Goal: Transaction & Acquisition: Purchase product/service

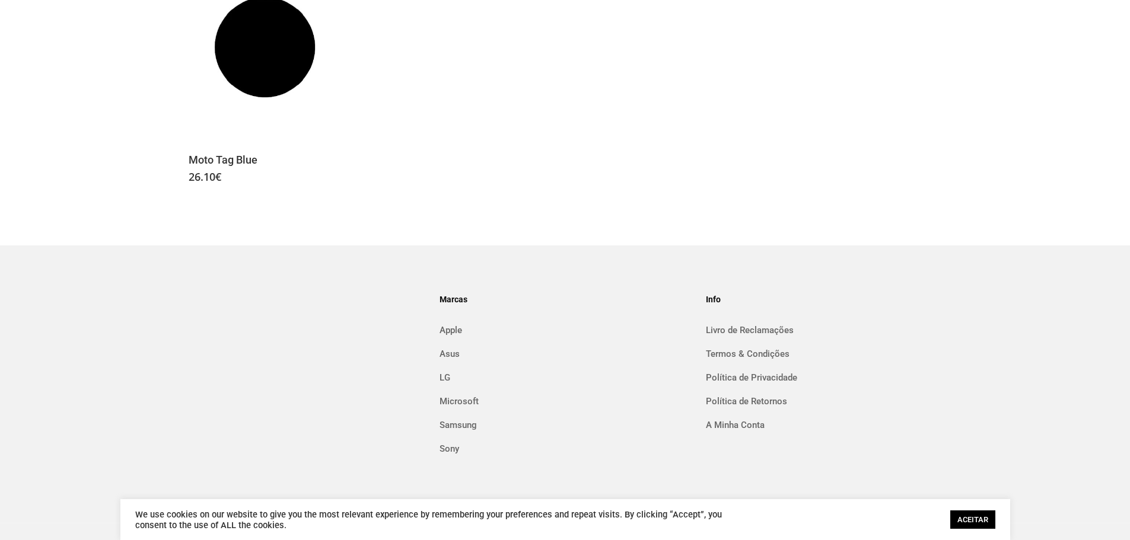
scroll to position [557, 0]
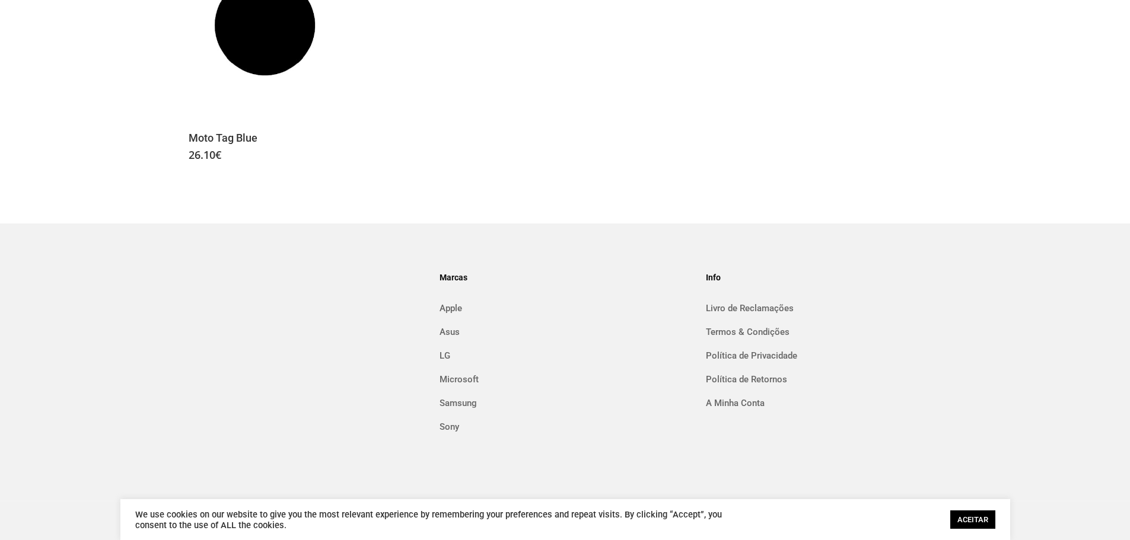
click at [982, 524] on link "ACEITAR" at bounding box center [972, 520] width 45 height 18
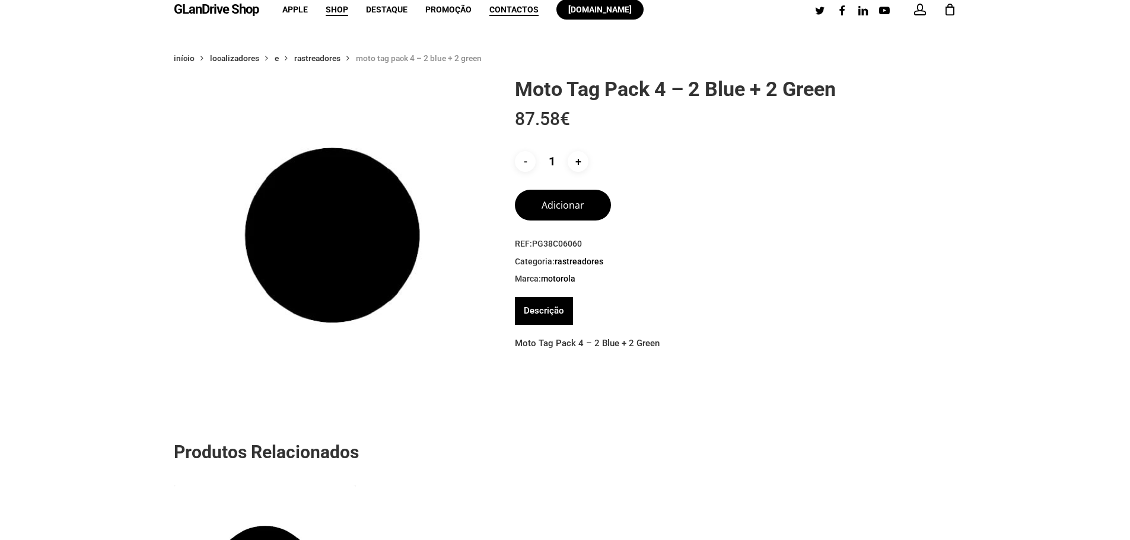
scroll to position [0, 0]
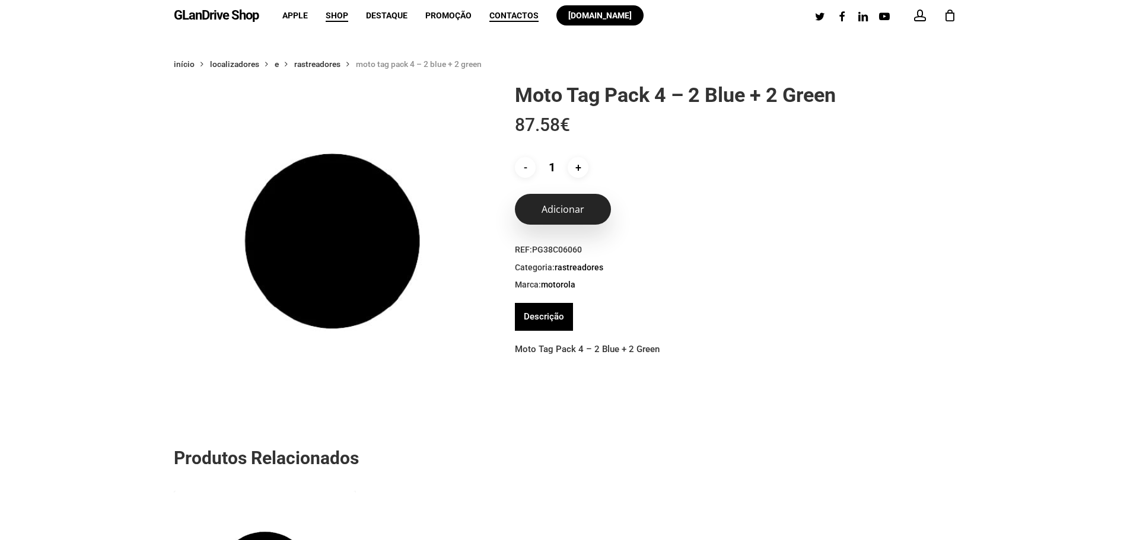
click at [561, 218] on button "Adicionar" at bounding box center [563, 209] width 96 height 31
click at [952, 19] on icon "Cart" at bounding box center [950, 16] width 13 height 12
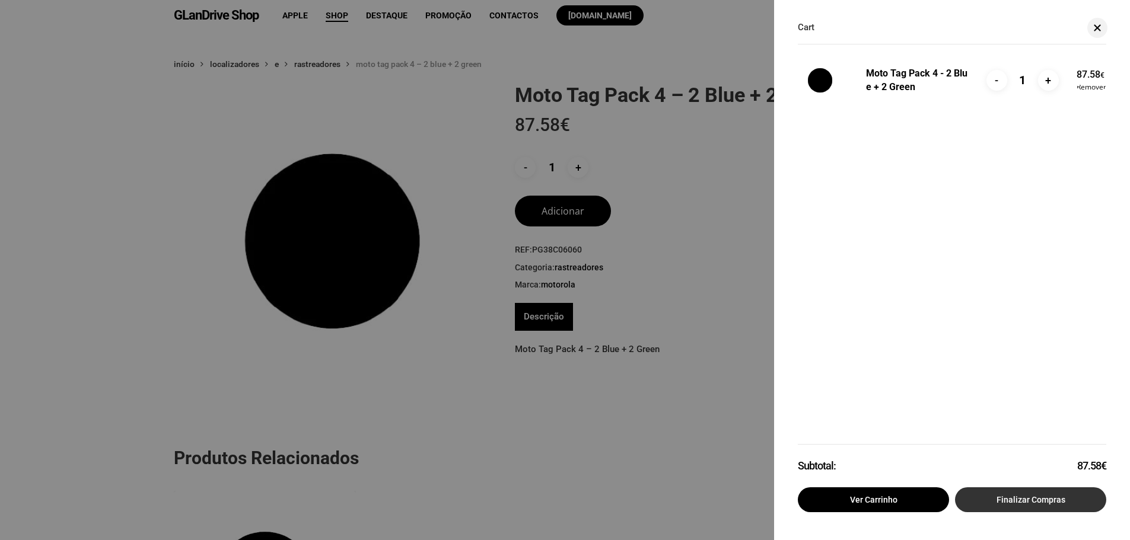
click at [996, 497] on link "Finalizar compras" at bounding box center [1030, 500] width 151 height 25
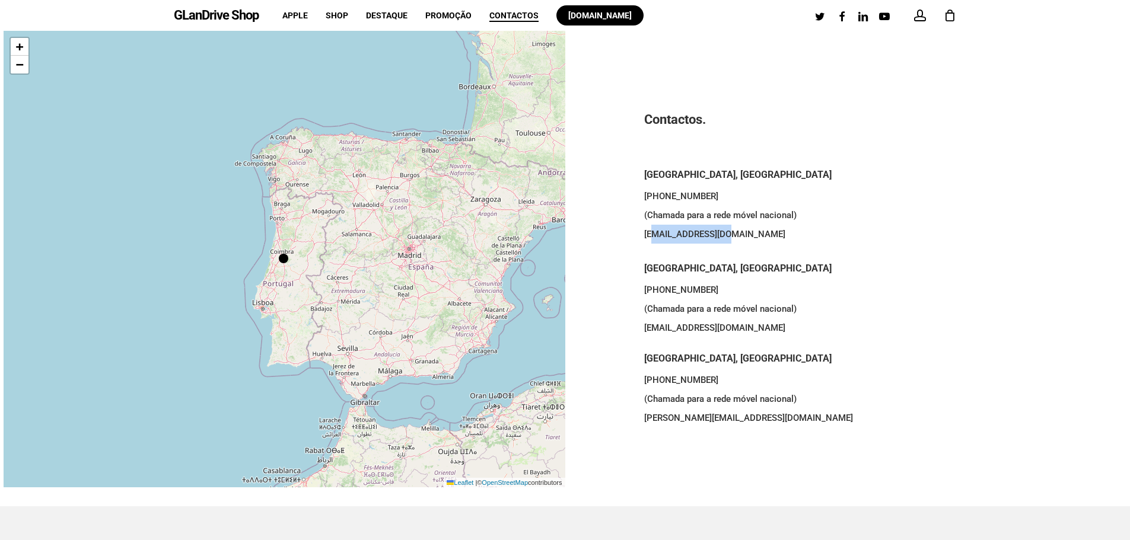
drag, startPoint x: 654, startPoint y: 233, endPoint x: 743, endPoint y: 235, distance: 89.0
click at [743, 235] on p "+351 963 075 644 (Chamada para a rede móvel nacional) porto@glandrive.pt" at bounding box center [845, 222] width 403 height 71
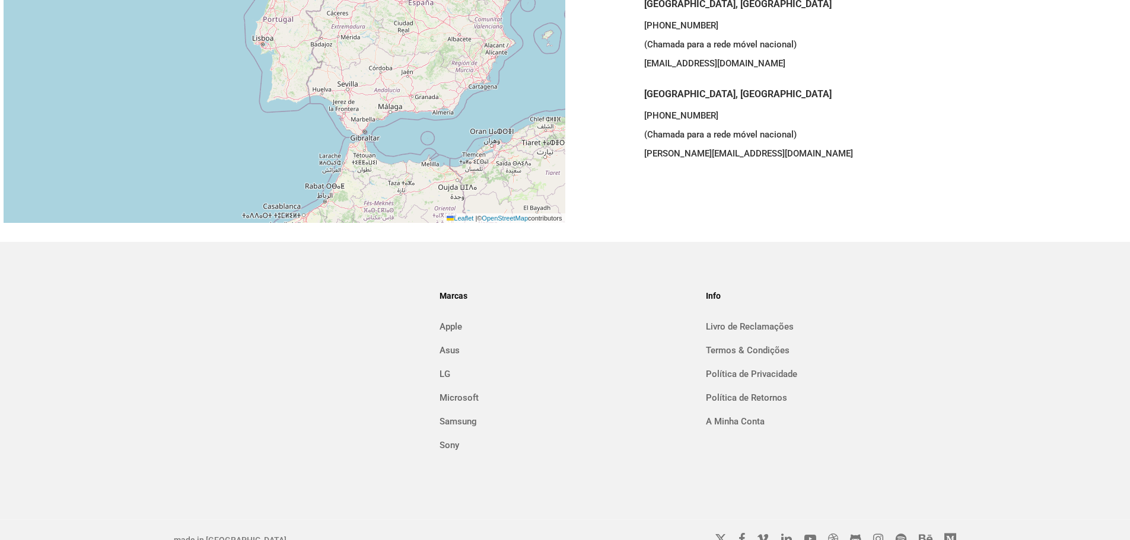
scroll to position [284, 0]
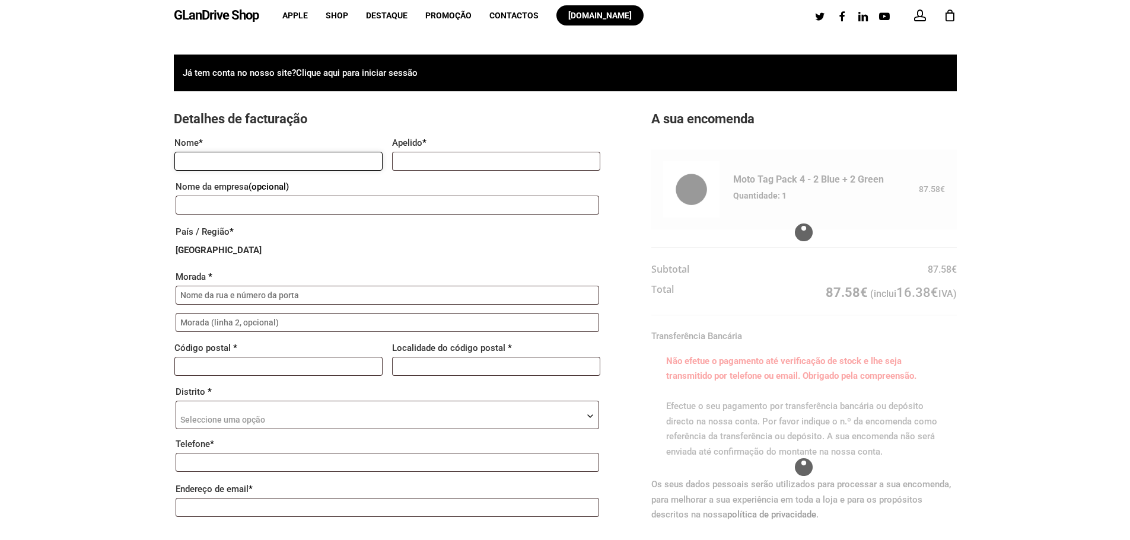
click at [300, 163] on input "Nome *" at bounding box center [278, 161] width 208 height 19
type input "Helder"
type input "Rocha"
type input "-"
type input "Rua Luisa Neto Jorge, 253, 3 EN"
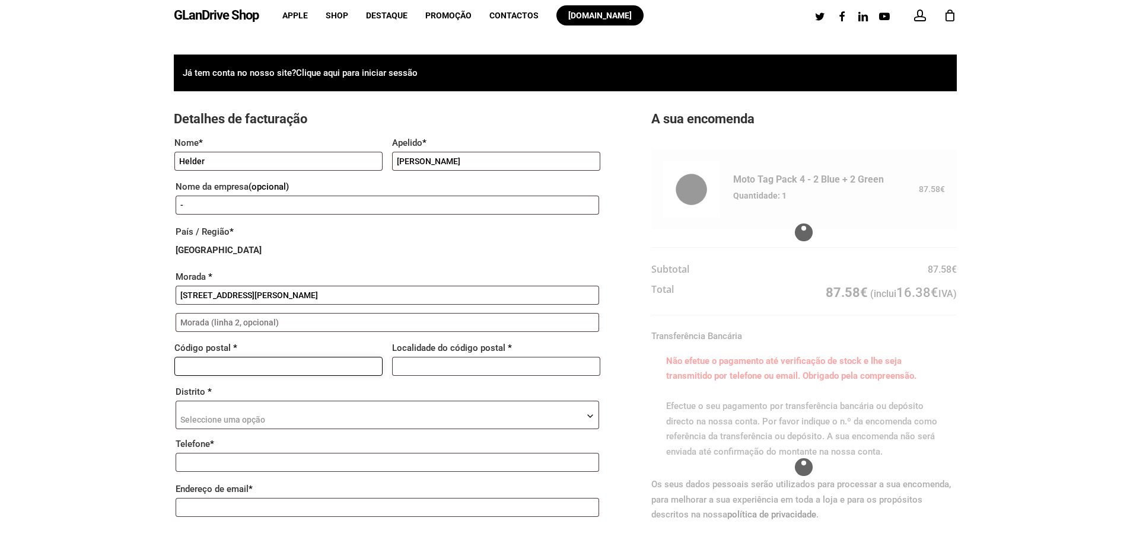
type input "4450-570"
type input "Leça da Palmeira Matosinhos"
type input "+351917319836"
type input "helder.talaia@gmail.com"
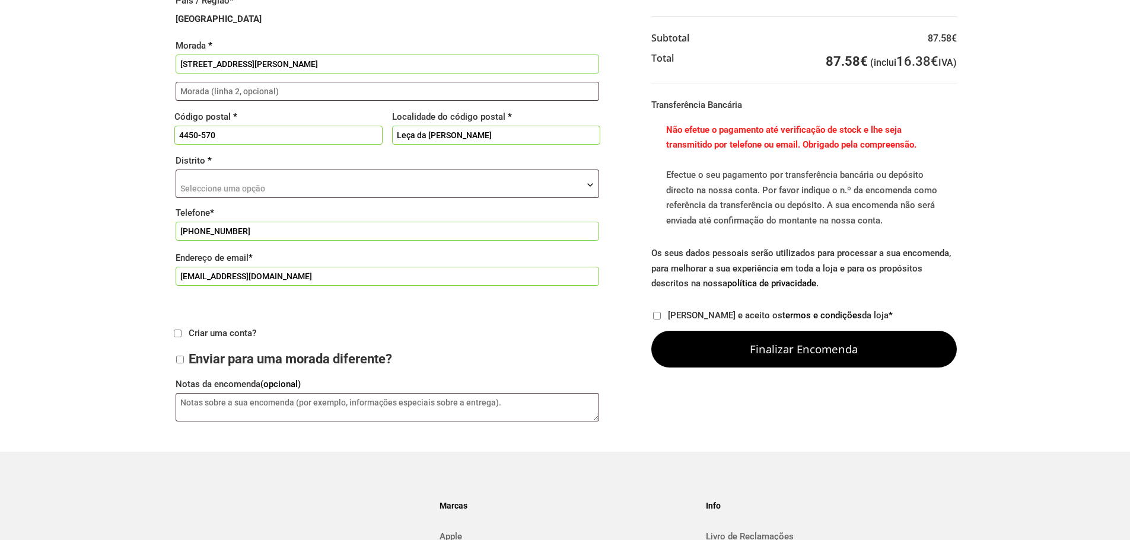
scroll to position [297, 0]
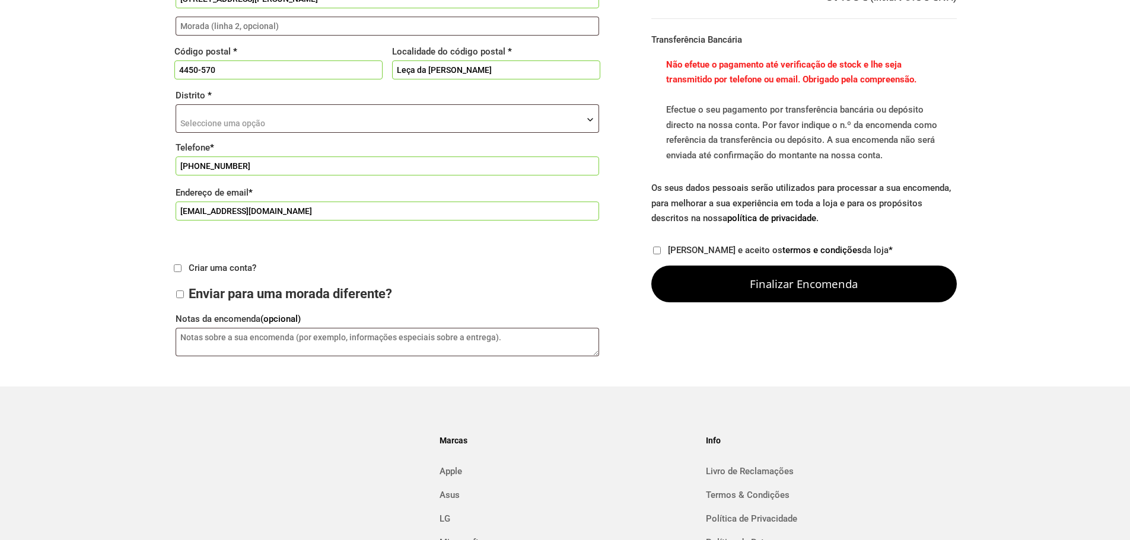
click at [668, 248] on label "Li e aceito os termos e condições da loja *" at bounding box center [780, 250] width 225 height 11
click at [661, 248] on input "Li e aceito os termos e condições da loja *" at bounding box center [657, 251] width 8 height 8
checkbox input "true"
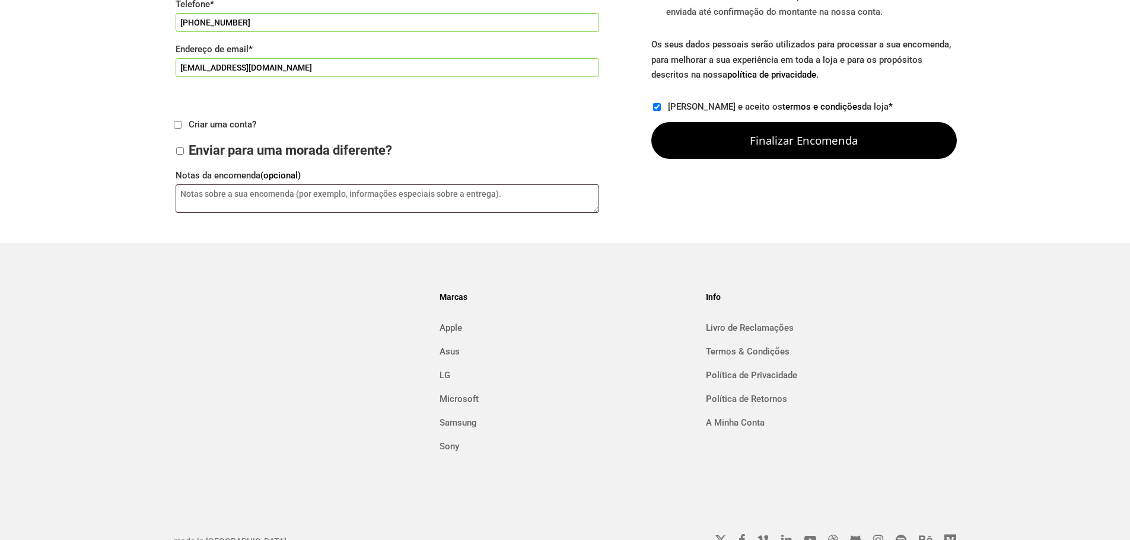
scroll to position [465, 0]
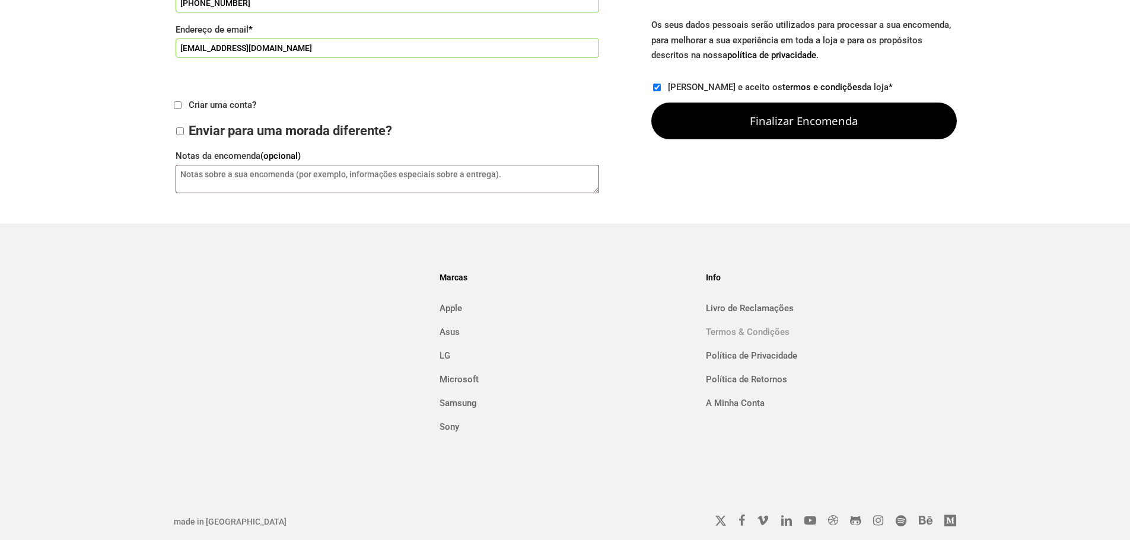
click at [770, 329] on link "Termos & Condições" at bounding box center [831, 332] width 250 height 19
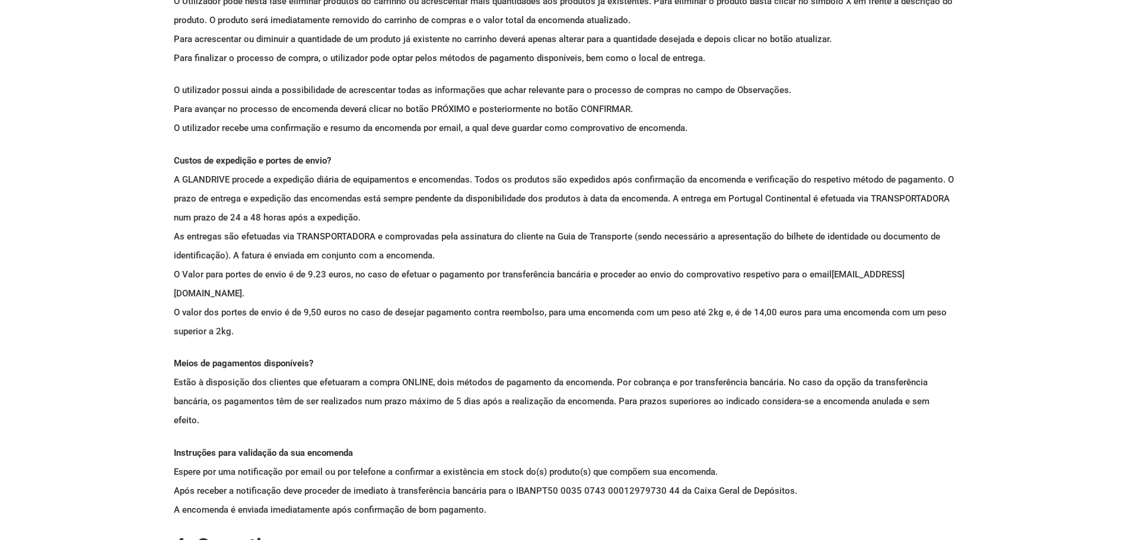
scroll to position [890, 0]
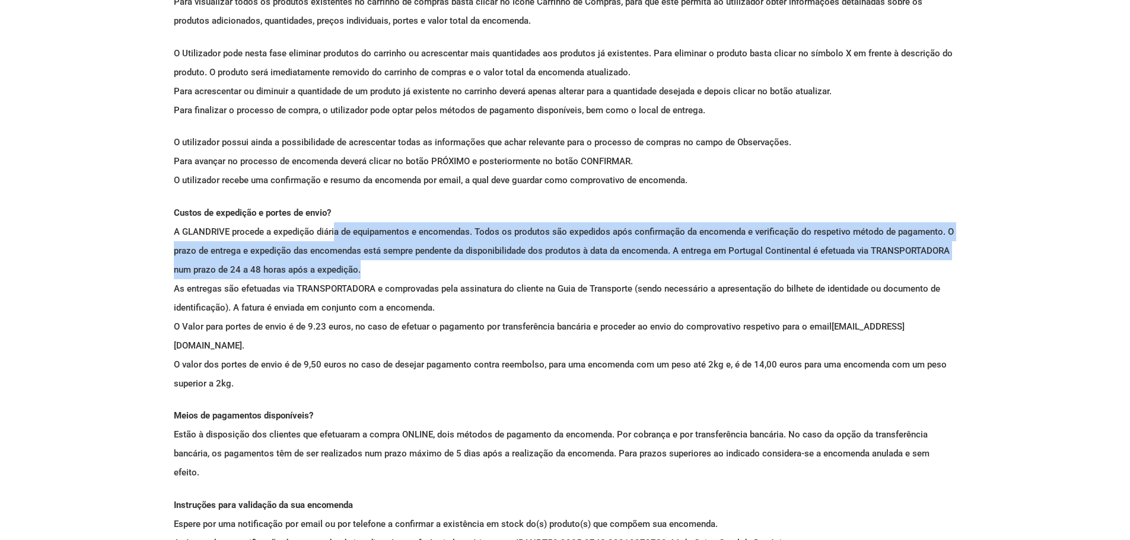
drag, startPoint x: 338, startPoint y: 227, endPoint x: 368, endPoint y: 275, distance: 56.8
click at [362, 272] on p "Custos de expedição e portes de envio? A GLANDRIVE procede a expedição diária d…" at bounding box center [565, 304] width 783 height 203
drag, startPoint x: 468, startPoint y: 295, endPoint x: 519, endPoint y: 298, distance: 51.1
click at [519, 298] on p "Custos de expedição e portes de envio? A GLANDRIVE procede a expedição diária d…" at bounding box center [565, 304] width 783 height 203
drag, startPoint x: 263, startPoint y: 326, endPoint x: 860, endPoint y: 365, distance: 598.6
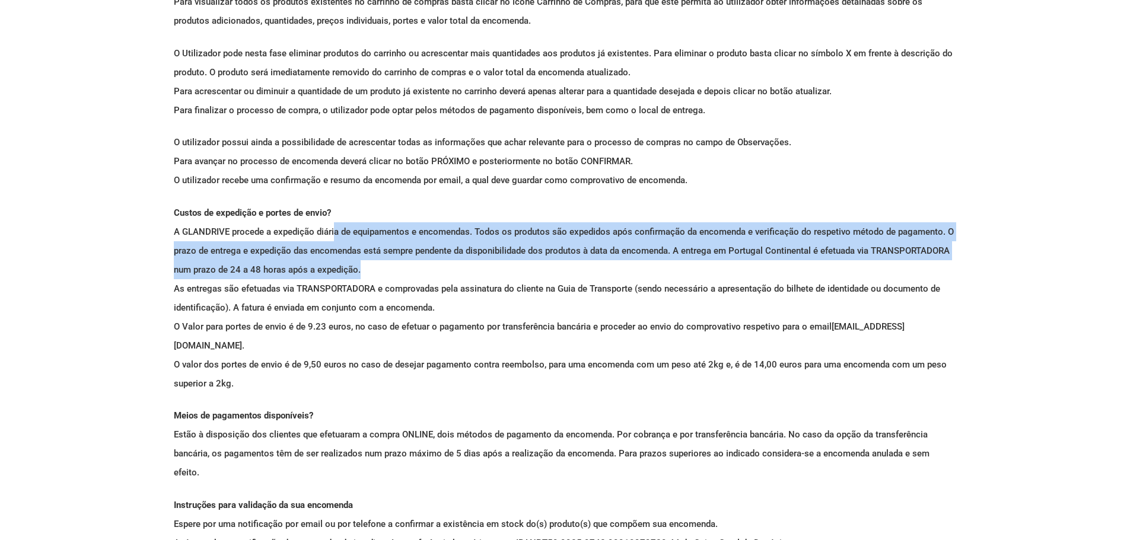
click at [860, 365] on p "Custos de expedição e portes de envio? A GLANDRIVE procede a expedição diária d…" at bounding box center [565, 304] width 783 height 203
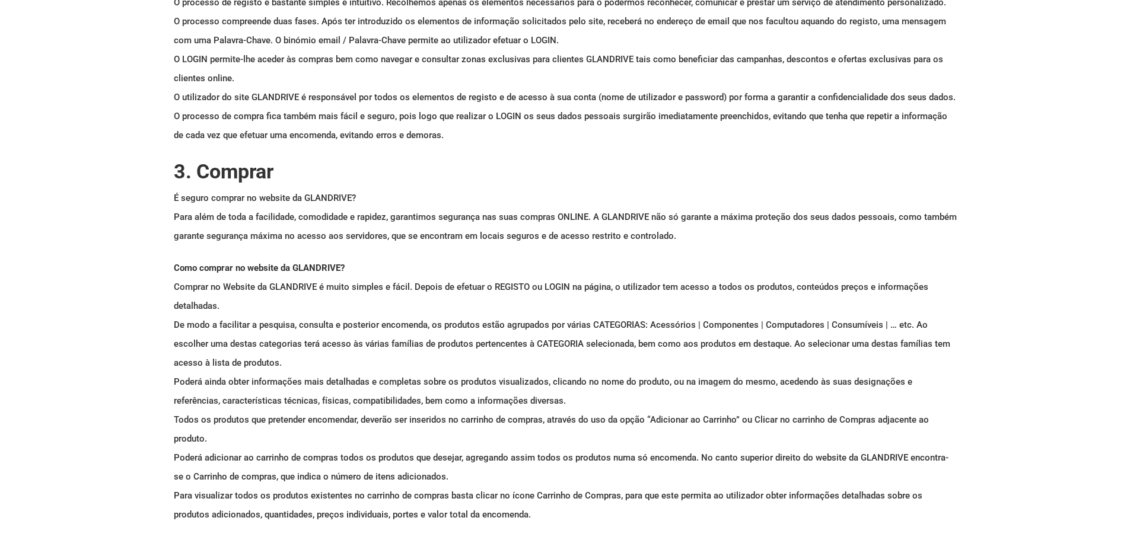
scroll to position [99, 0]
